Goal: Entertainment & Leisure: Consume media (video, audio)

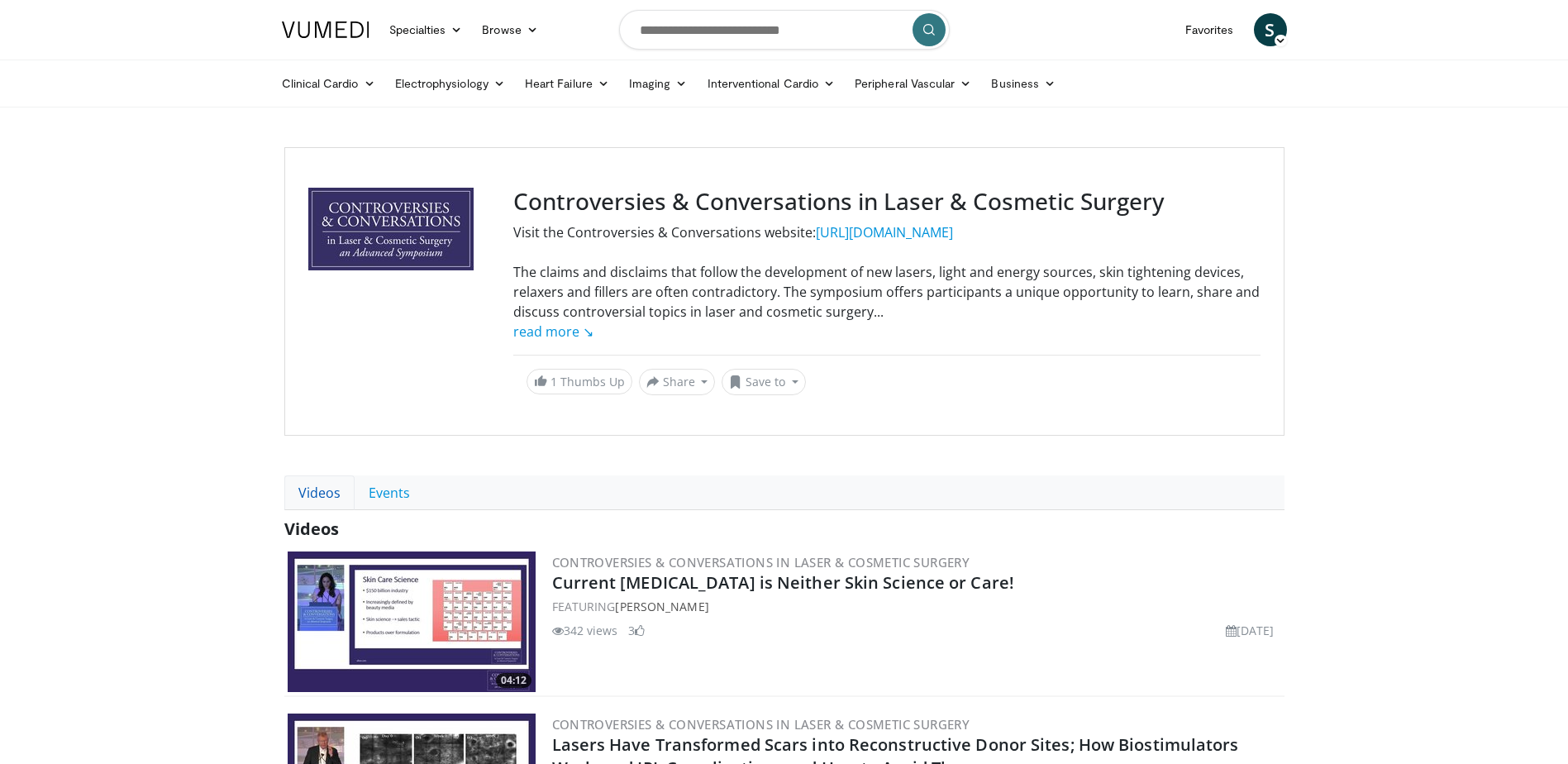
click at [307, 493] on link "Videos" at bounding box center [319, 493] width 70 height 35
